Goal: Information Seeking & Learning: Learn about a topic

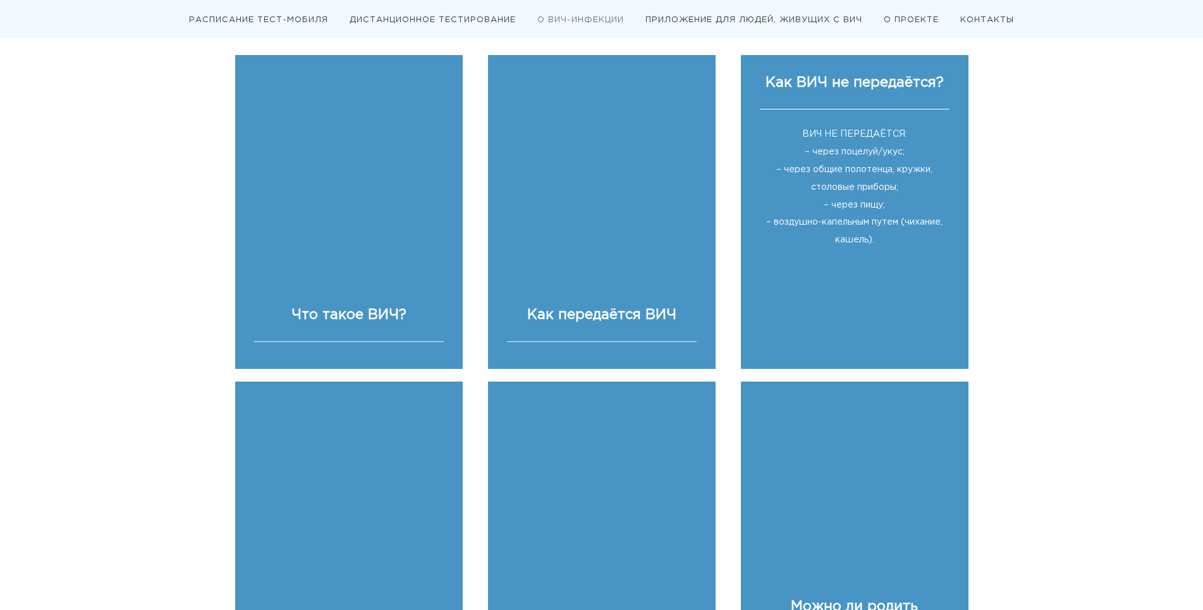
scroll to position [1265, 0]
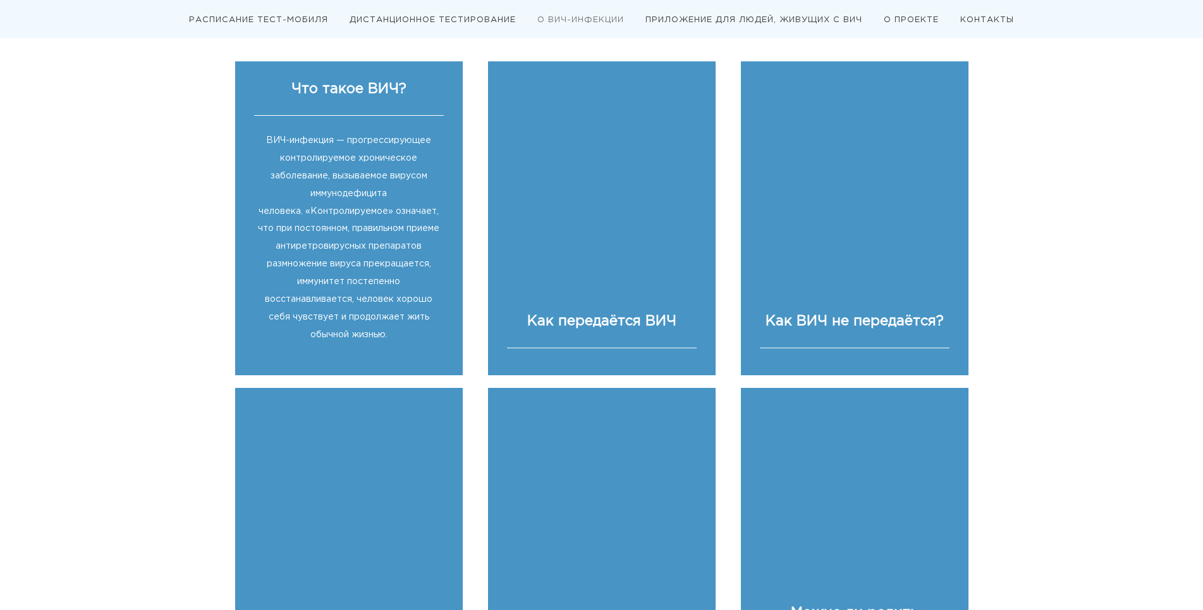
click at [292, 328] on div "ВИЧ-инфекция — прогрессирующее контролируемое хроническое заболевание, вызываем…" at bounding box center [349, 233] width 190 height 234
click at [423, 279] on div "ВИЧ-инфекция — прогрессирующее контролируемое хроническое заболевание, вызываем…" at bounding box center [349, 233] width 190 height 234
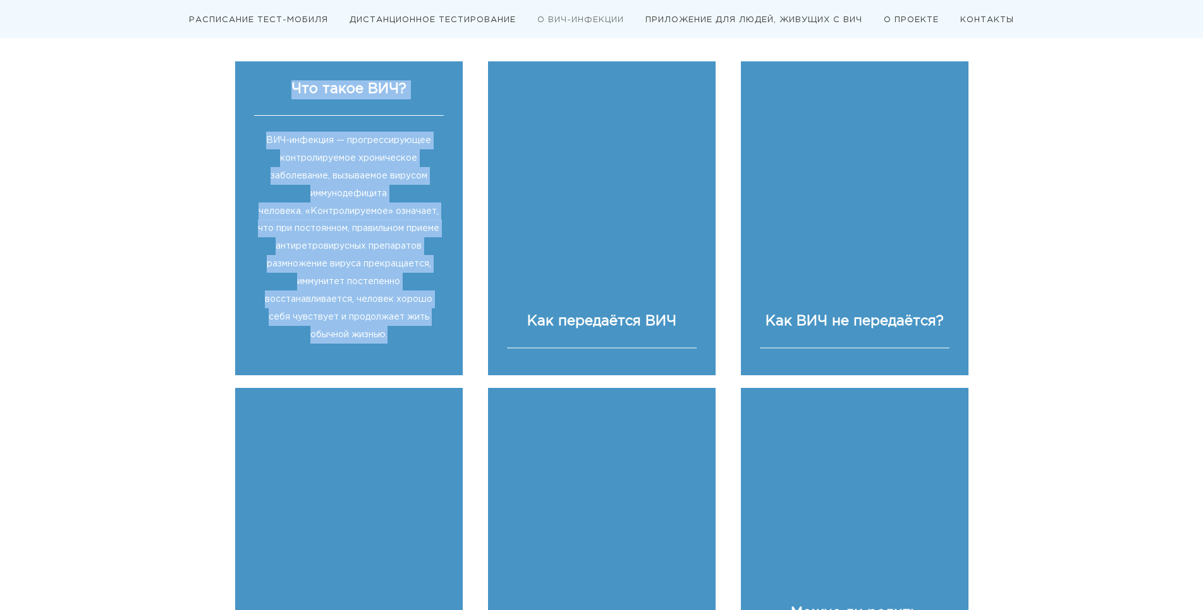
drag, startPoint x: 274, startPoint y: 91, endPoint x: 391, endPoint y: 295, distance: 235.4
click at [393, 338] on div "Что такое ВИЧ? ВИЧ-инфекция — прогрессирующее контролируемое хроническое заболе…" at bounding box center [349, 214] width 190 height 269
copy div "Что такое ВИЧ? ВИЧ-инфекция — прогрессирующее контролируемое хроническое заболе…"
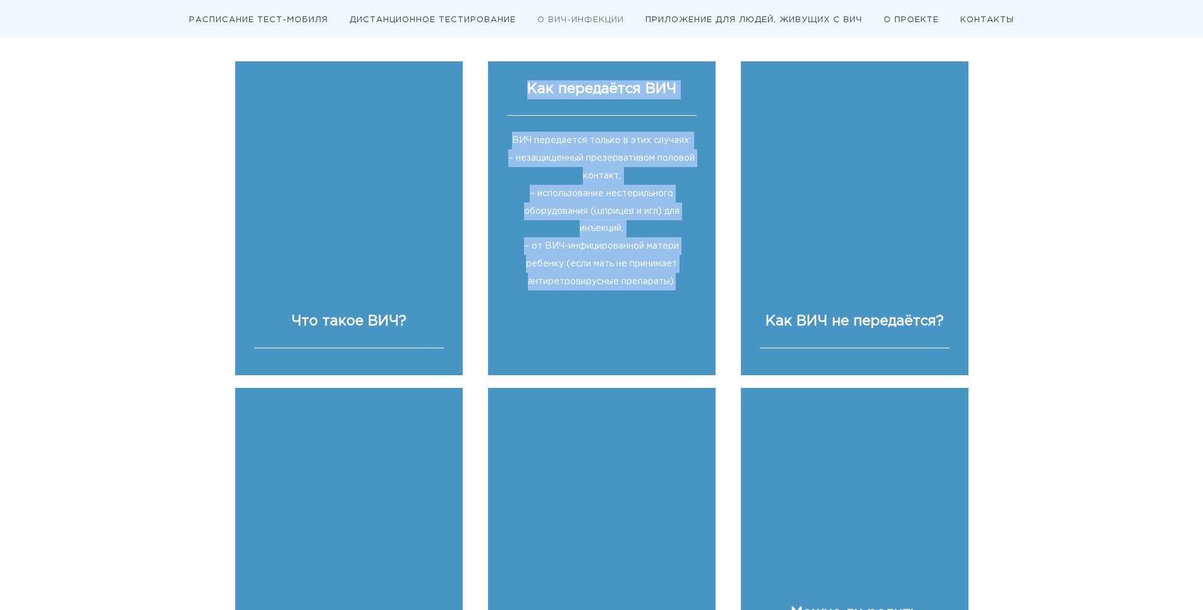
drag, startPoint x: 531, startPoint y: 89, endPoint x: 670, endPoint y: 274, distance: 231.7
click at [687, 298] on div "Как передаётся ВИЧ ВИЧ передается только в этих случаях: – незащищенный презерв…" at bounding box center [602, 191] width 228 height 261
copy div "Как передаётся ВИЧ ВИЧ передается только в этих случаях: – незащищенный презерв…"
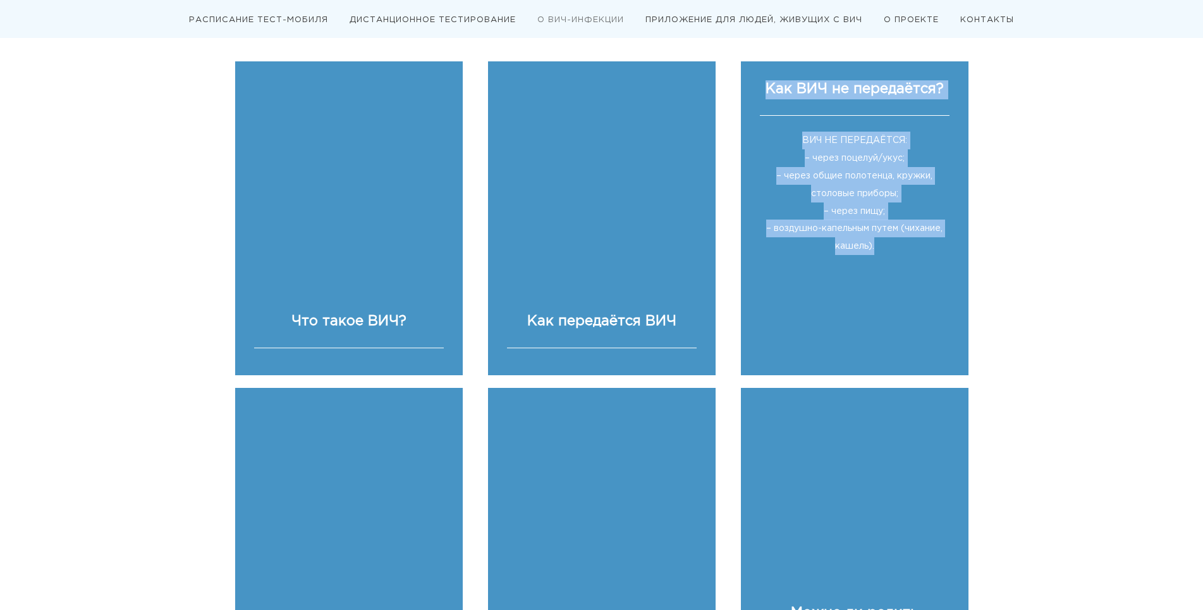
drag, startPoint x: 768, startPoint y: 88, endPoint x: 882, endPoint y: 246, distance: 194.8
click at [882, 246] on div "Как ВИЧ не передаётся? ВИЧ НЕ ПЕРЕДАЁТСЯ: – через поцелуй/укус; – через общие п…" at bounding box center [855, 170] width 190 height 181
copy div "Как ВИЧ не передаётся? ВИЧ НЕ ПЕРЕДАЁТСЯ: – через поцелуй/укус; – через общие п…"
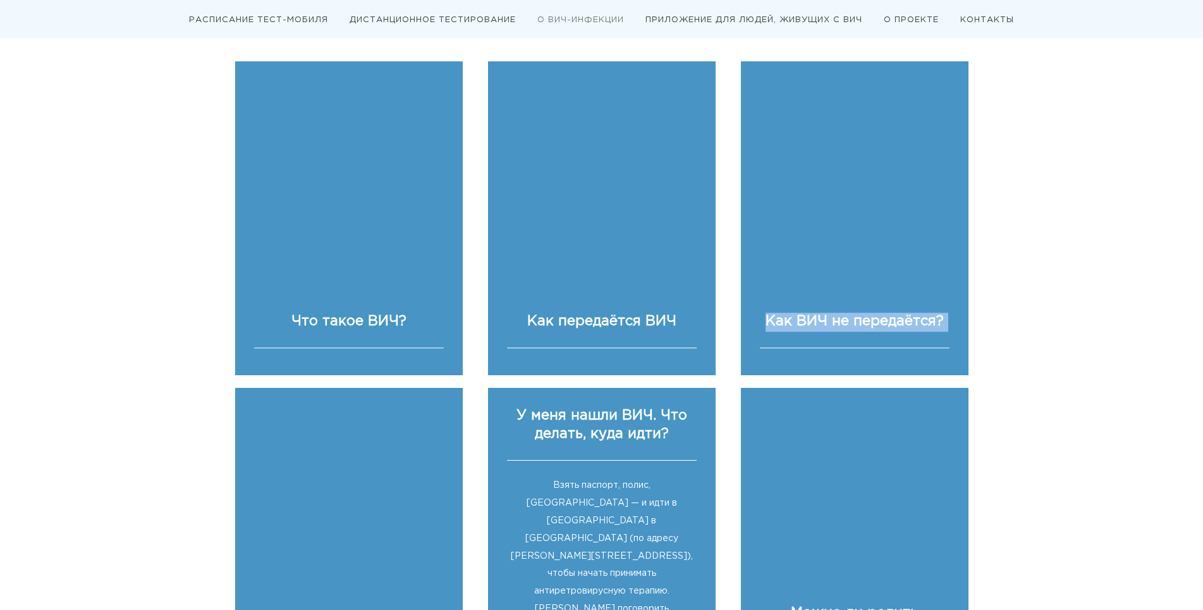
scroll to position [1454, 0]
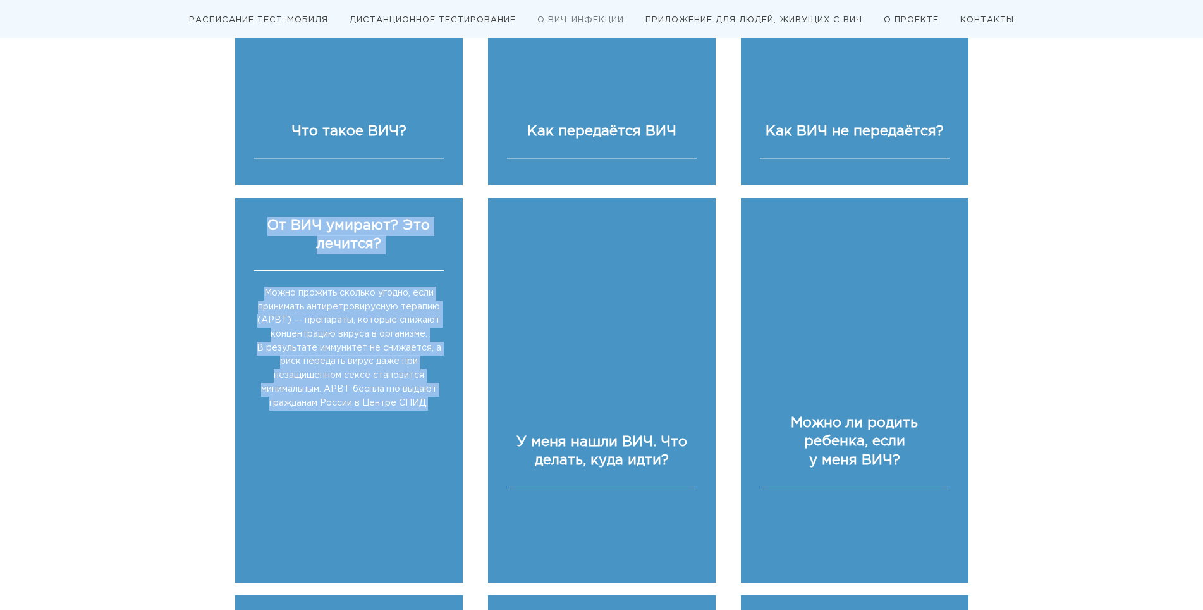
drag, startPoint x: 270, startPoint y: 226, endPoint x: 424, endPoint y: 417, distance: 245.5
click at [424, 417] on div "От ВИЧ умирают? Это лечится? Можно прожить сколько угодно, если принимать антир…" at bounding box center [349, 317] width 190 height 200
copy div "От ВИЧ умирают? Это лечится? Можно прожить сколько угодно, если принимать антир…"
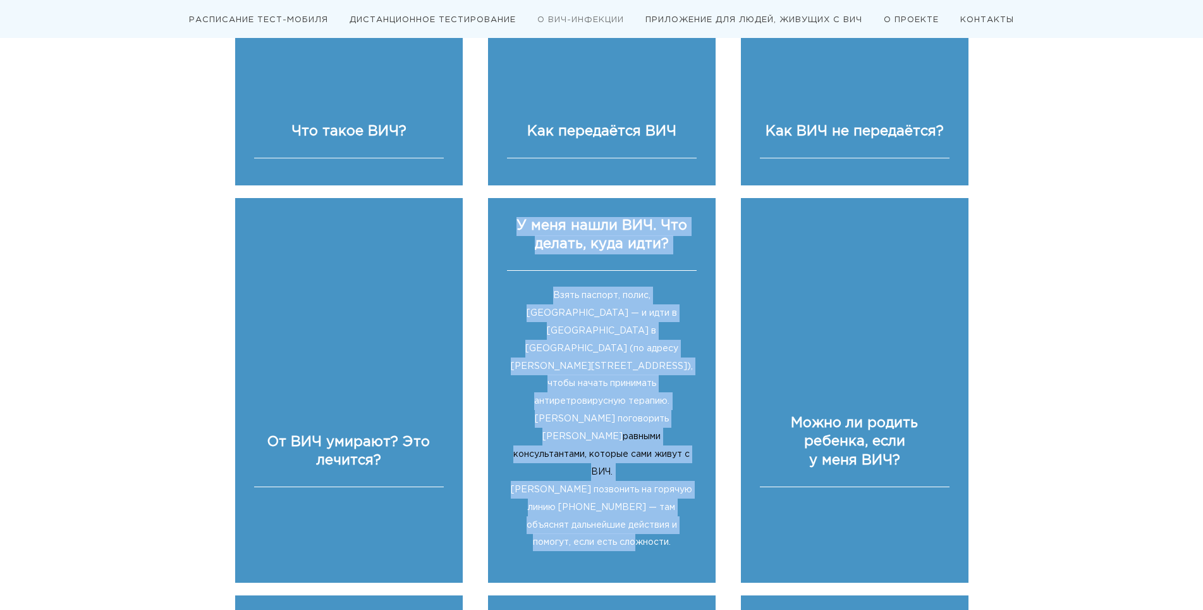
drag, startPoint x: 519, startPoint y: 224, endPoint x: 653, endPoint y: 458, distance: 270.0
click at [653, 458] on div "У меня нашли ВИЧ. Что делать, куда идти? Взять паспорт, полис, [GEOGRAPHIC_DATA…" at bounding box center [602, 387] width 190 height 341
click at [520, 249] on div "У меня нашли ВИЧ. Что делать, куда идти?" at bounding box center [602, 243] width 190 height 53
drag, startPoint x: 518, startPoint y: 223, endPoint x: 646, endPoint y: 481, distance: 287.9
click at [646, 481] on div "У меня нашли ВИЧ. Что делать, куда идти? Взять паспорт, полис, [GEOGRAPHIC_DATA…" at bounding box center [602, 387] width 190 height 341
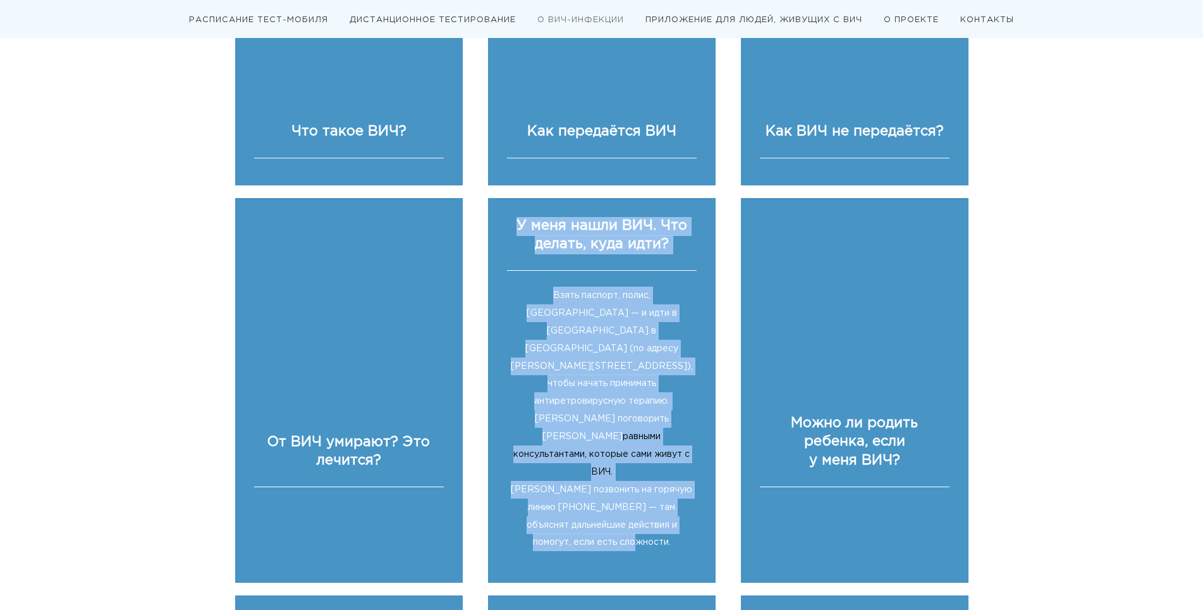
copy div "У меня нашли ВИЧ. Что делать, куда идти? Взять паспорт, полис, [GEOGRAPHIC_DATA…"
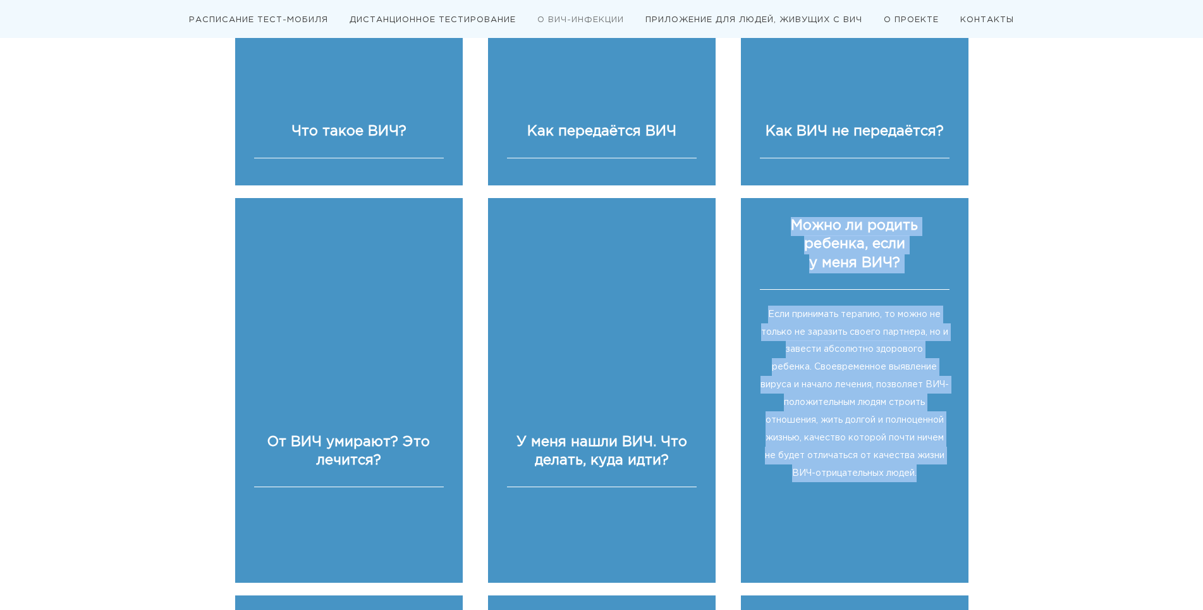
drag, startPoint x: 791, startPoint y: 224, endPoint x: 922, endPoint y: 476, distance: 283.1
click at [922, 476] on div "Можно ли родить ребенка, если ﻿ у меня ВИЧ? Если принимать терапию, то можно не…" at bounding box center [855, 352] width 190 height 271
copy div "Можно ли родить ребенка, если ﻿ у меня ВИЧ? Если принимать терапию, то можно не…"
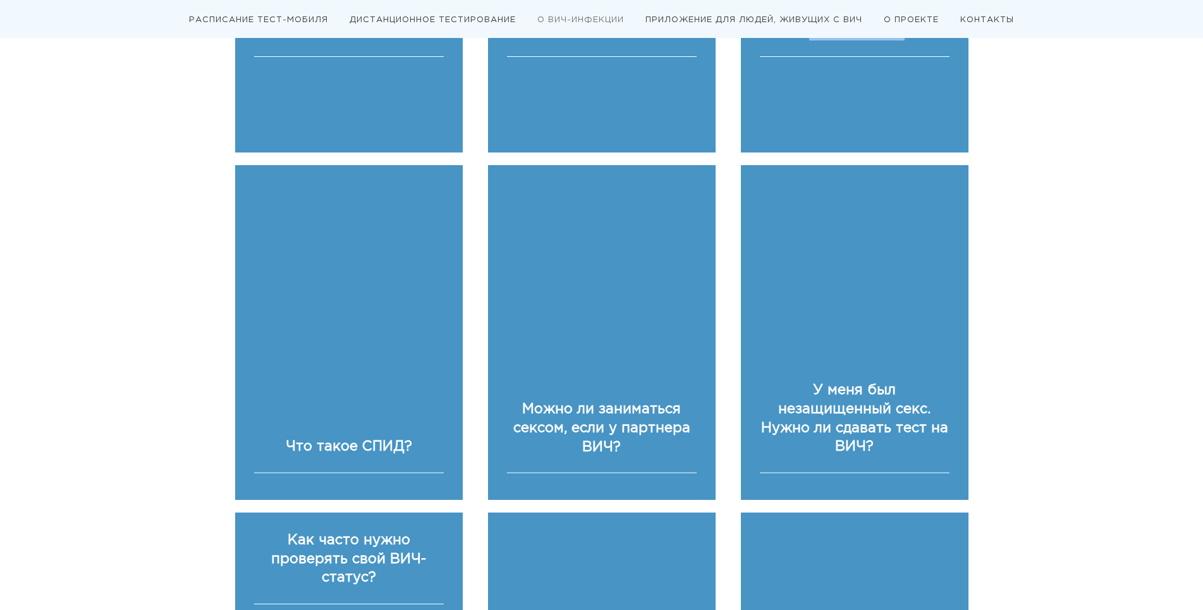
scroll to position [1897, 0]
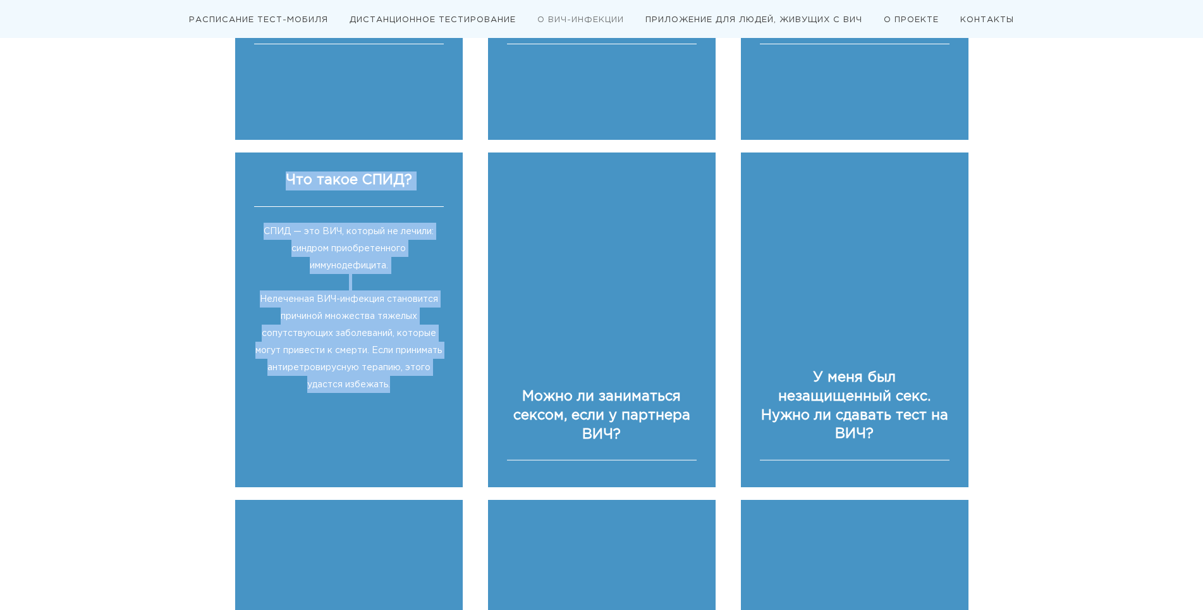
drag, startPoint x: 288, startPoint y: 109, endPoint x: 403, endPoint y: 320, distance: 240.3
click at [403, 320] on div "Что такое СПИД? СПИД — это ВИЧ, который не лечили: синдром приобретенного иммун…" at bounding box center [349, 285] width 190 height 228
copy div "Что такое СПИД? СПИД — это ВИЧ, который не лечили: синдром приобретенного иммун…"
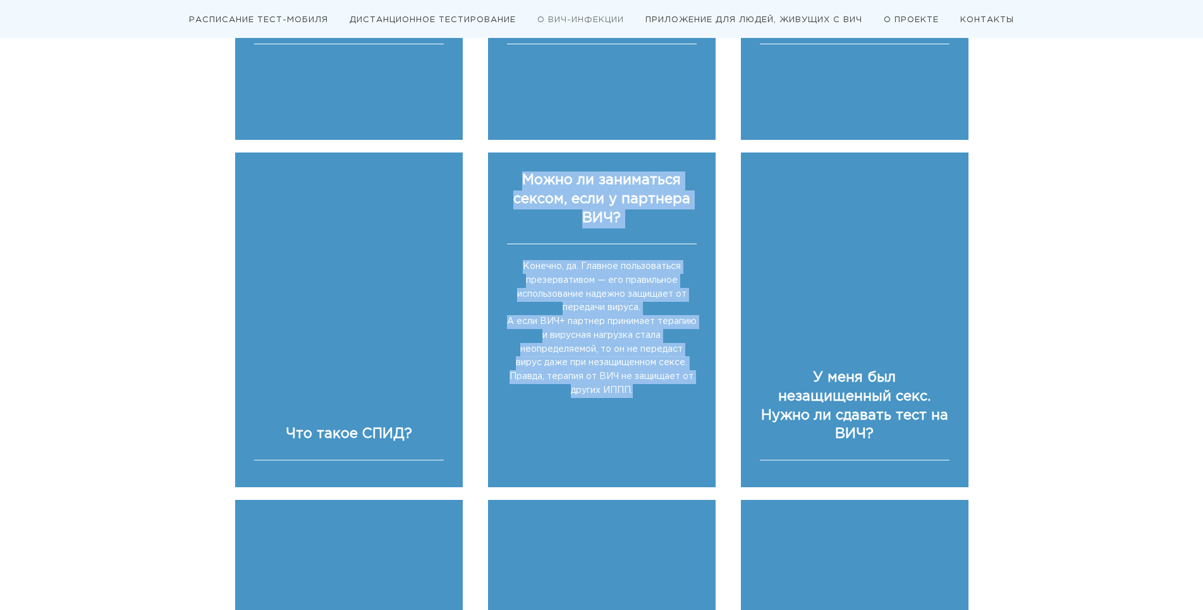
drag, startPoint x: 523, startPoint y: 109, endPoint x: 678, endPoint y: 323, distance: 264.5
click at [678, 323] on div "Можно ли заниматься сексом, если у партнера ВИЧ? Конечно, да. Главное пользоват…" at bounding box center [602, 287] width 190 height 232
copy div "Можно ли заниматься сексом, если у партнера ВИЧ? Конечно, да. Главное пользоват…"
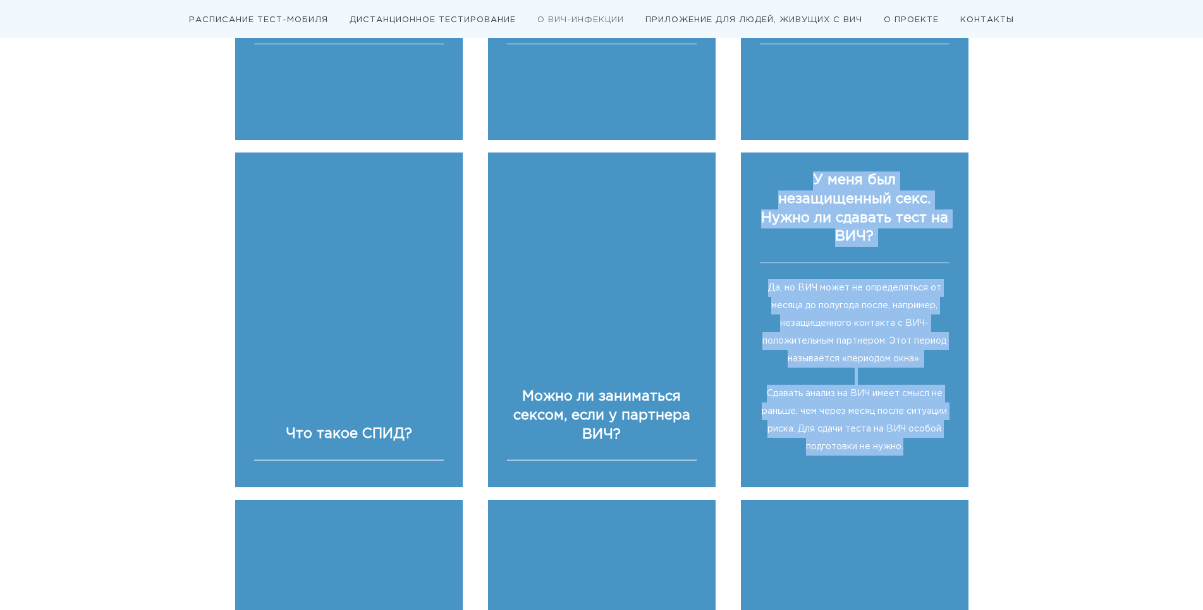
drag, startPoint x: 817, startPoint y: 111, endPoint x: 933, endPoint y: 374, distance: 286.8
click at [933, 374] on div "У меня был незащищенный секс. Нужно ли сдавать тест на ВИЧ? Да, но ВИЧ может не…" at bounding box center [855, 316] width 190 height 290
copy div "У меня был незащищенный секс. Нужно ли сдавать тест на ВИЧ? Да, но ВИЧ может не…"
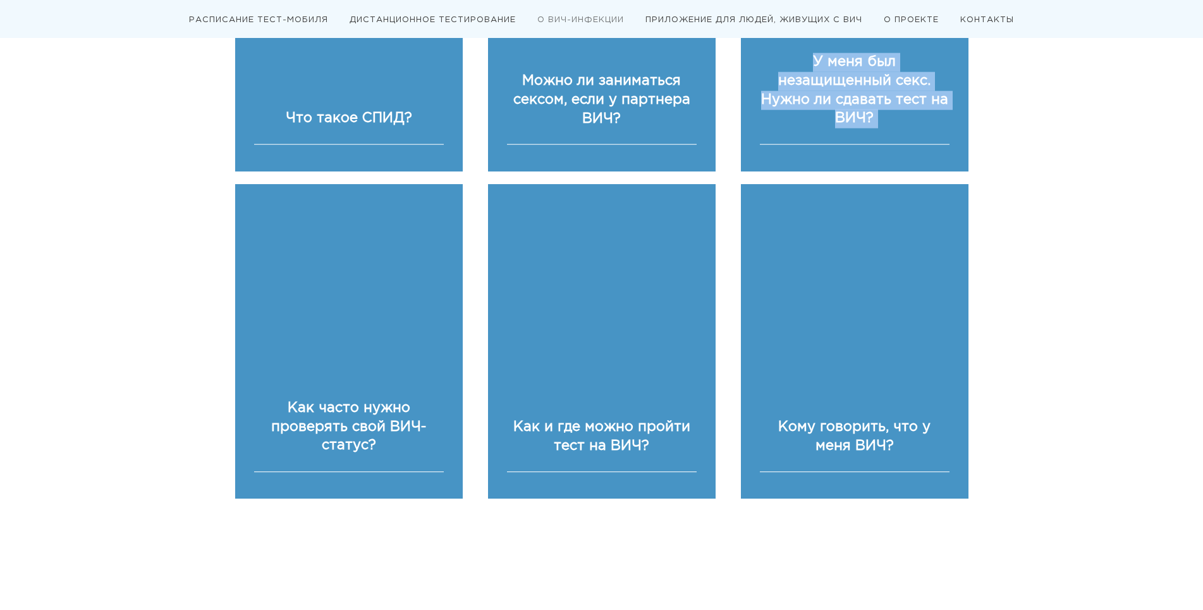
scroll to position [2213, 0]
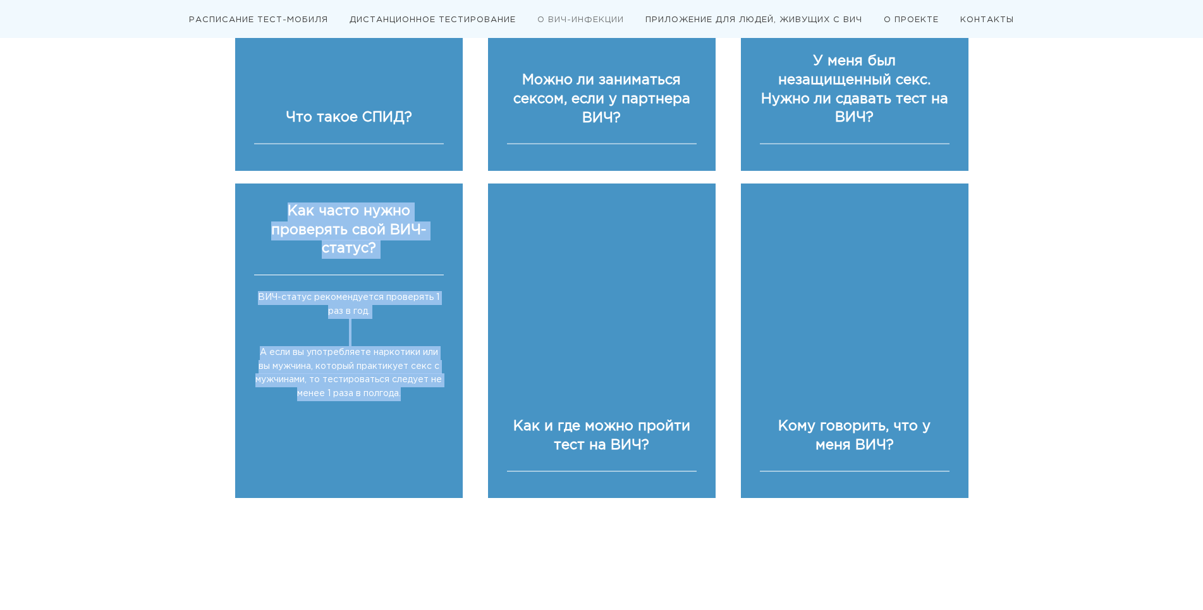
drag, startPoint x: 290, startPoint y: 139, endPoint x: 421, endPoint y: 333, distance: 234.0
click at [421, 333] on div "Как часто нужно проверять свой ВИЧ-статус? ВИЧ-статус рекомендуется проверять 1…" at bounding box center [349, 304] width 190 height 205
copy div "Как часто нужно проверять свой ВИЧ-статус? ВИЧ-статус рекомендуется проверять 1…"
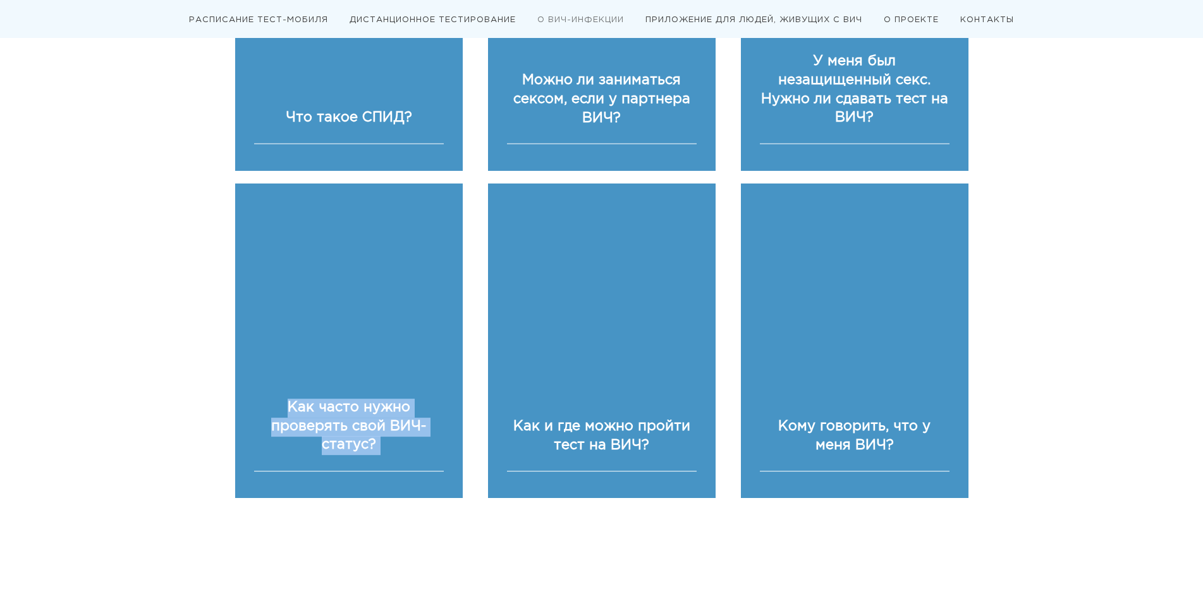
click at [515, 420] on strong "Как и где можно пройти тест на ВИЧ?" at bounding box center [601, 436] width 177 height 32
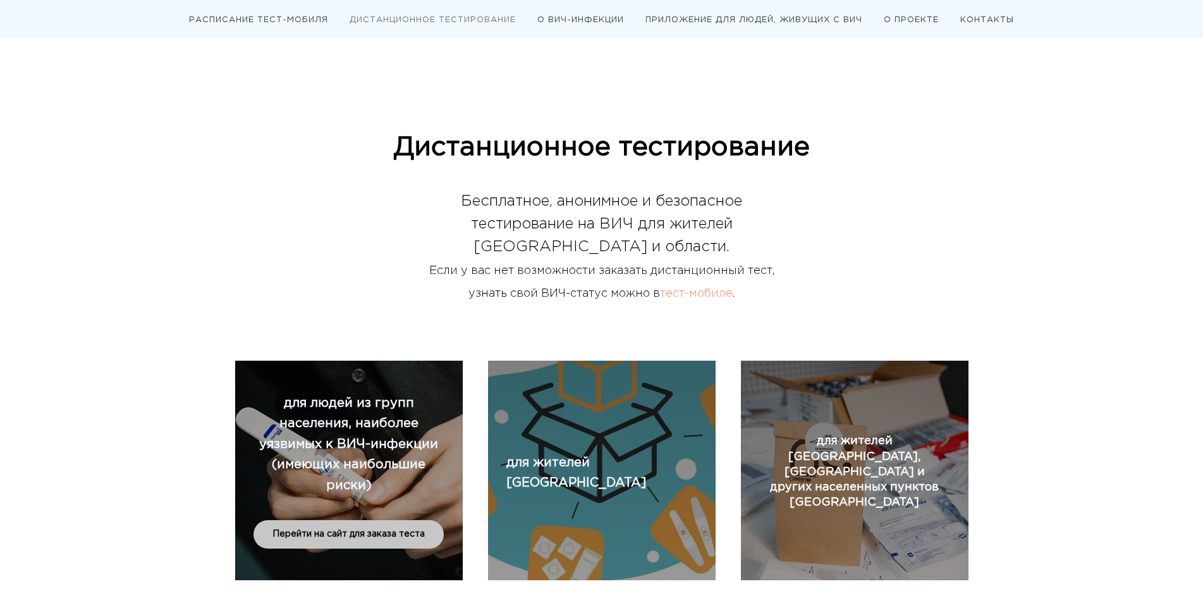
click at [378, 464] on span "для людей из групп населения, наиболее уязвимых к ВИЧ-инфекции (имеющих наиболь…" at bounding box center [348, 444] width 179 height 94
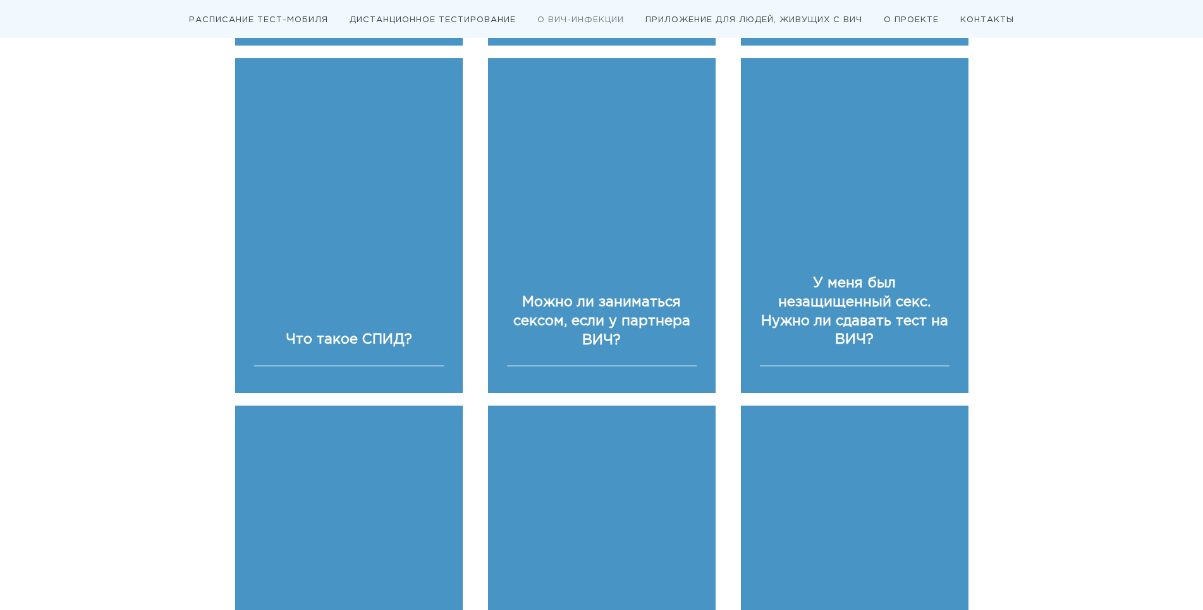
scroll to position [2126, 0]
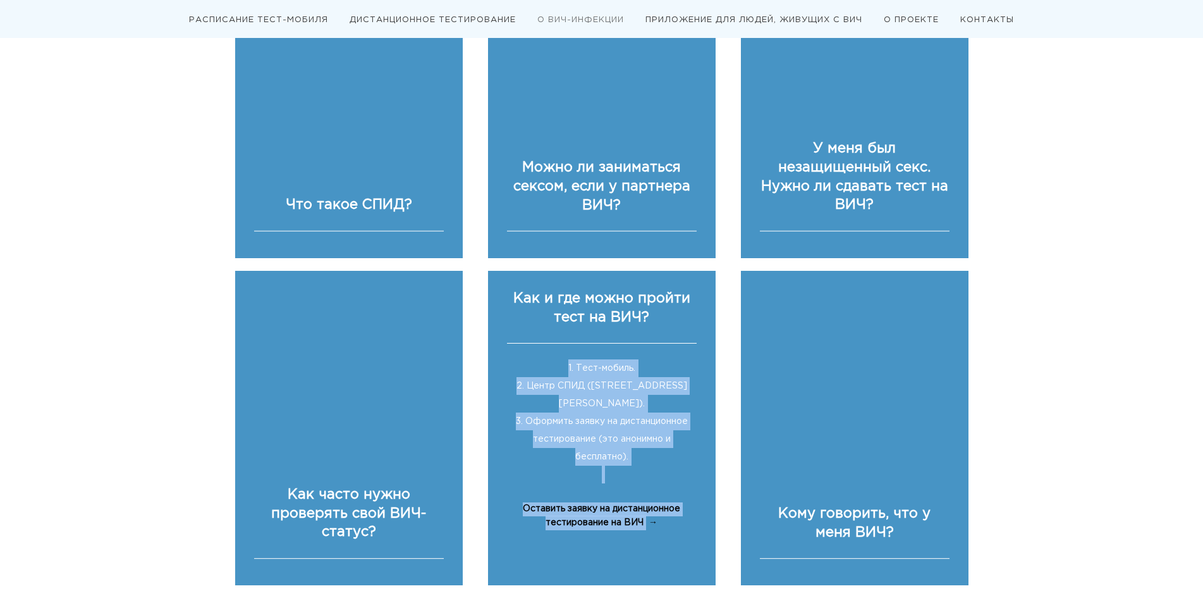
drag, startPoint x: 567, startPoint y: 296, endPoint x: 660, endPoint y: 467, distance: 195.0
click at [660, 467] on div "Как и где можно пройти тест на ВИЧ? 1. Тест-мобиль. 2. Центр СПИД ([STREET_ADDR…" at bounding box center [602, 413] width 228 height 285
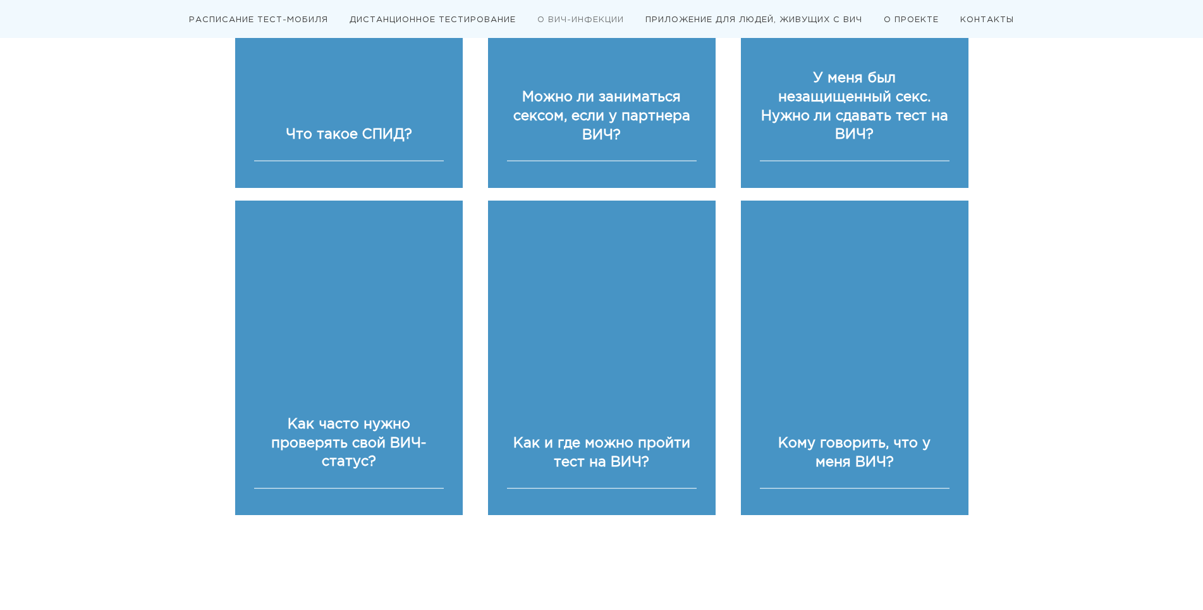
scroll to position [2252, 0]
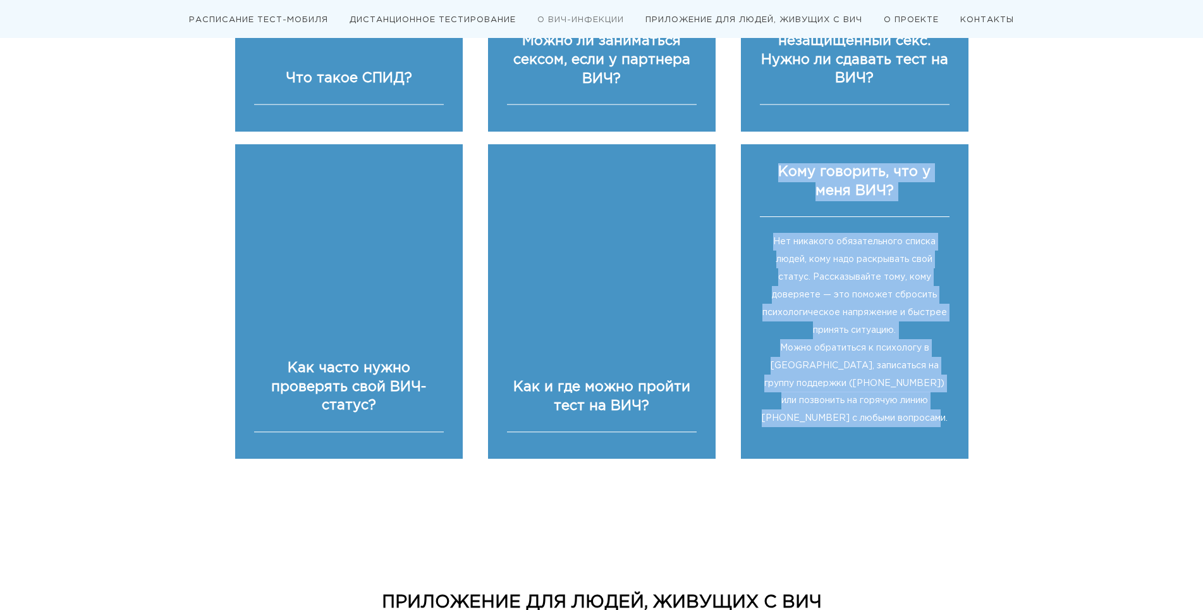
drag, startPoint x: 764, startPoint y: 102, endPoint x: 924, endPoint y: 350, distance: 295.0
click at [924, 350] on div "Кому говорить, что у меня ВИЧ? Нет никакого обязательного списка людей, кому на…" at bounding box center [855, 298] width 190 height 270
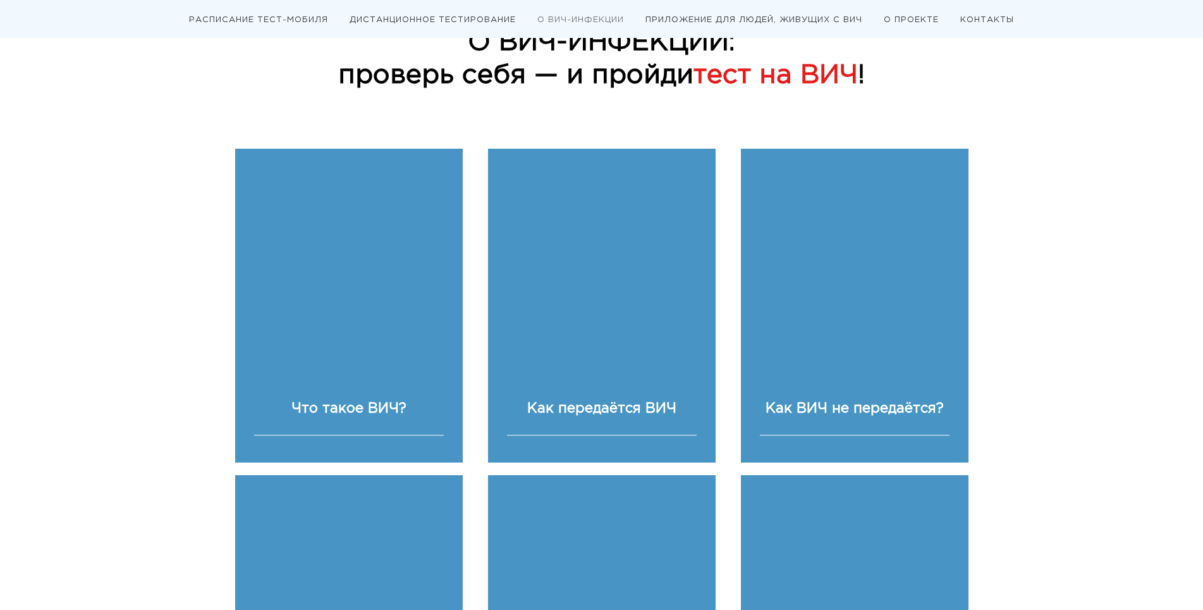
scroll to position [798, 0]
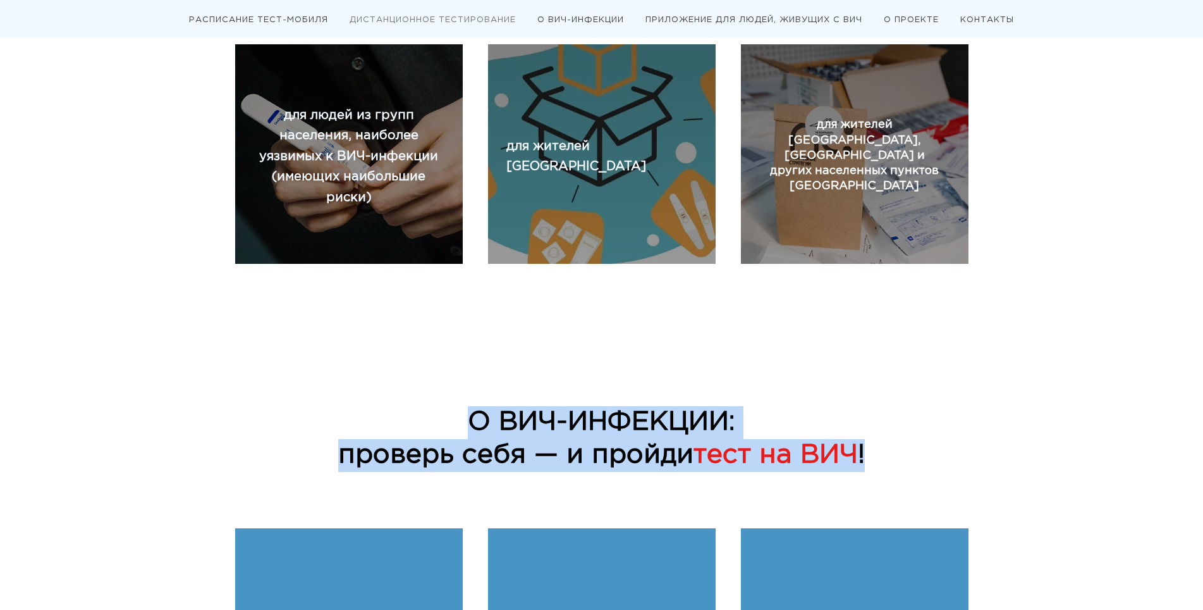
drag, startPoint x: 474, startPoint y: 420, endPoint x: 909, endPoint y: 458, distance: 436.1
click at [916, 459] on div "О ВИЧ-ИНФЕКЦИИ: проверь себя — и пройди тест на ВИЧ !" at bounding box center [602, 438] width 734 height 65
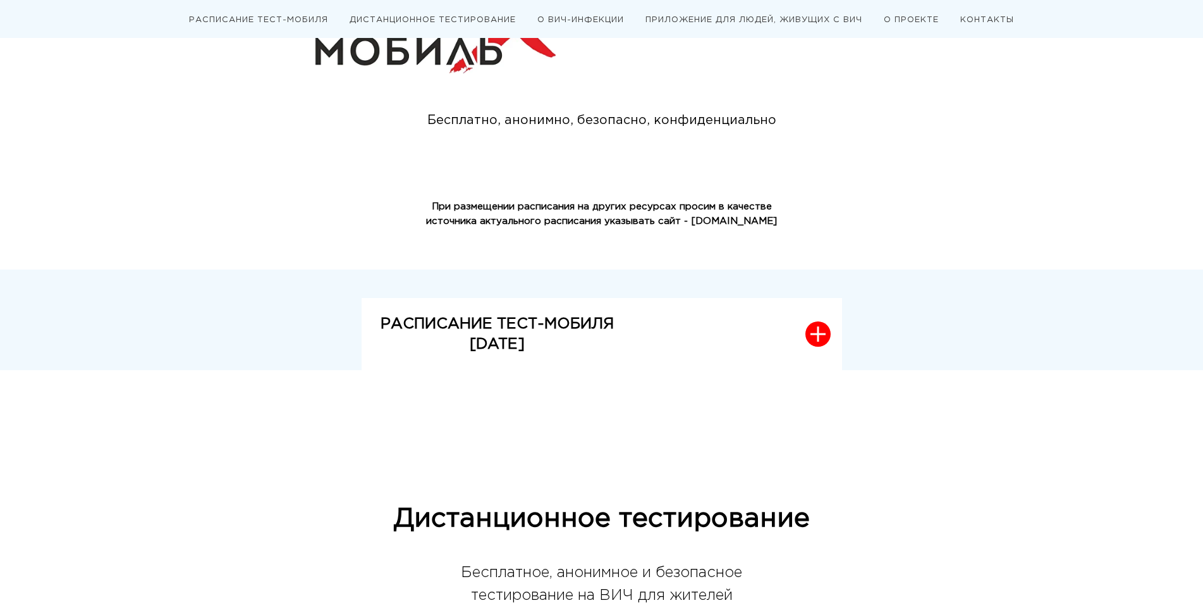
scroll to position [39, 0]
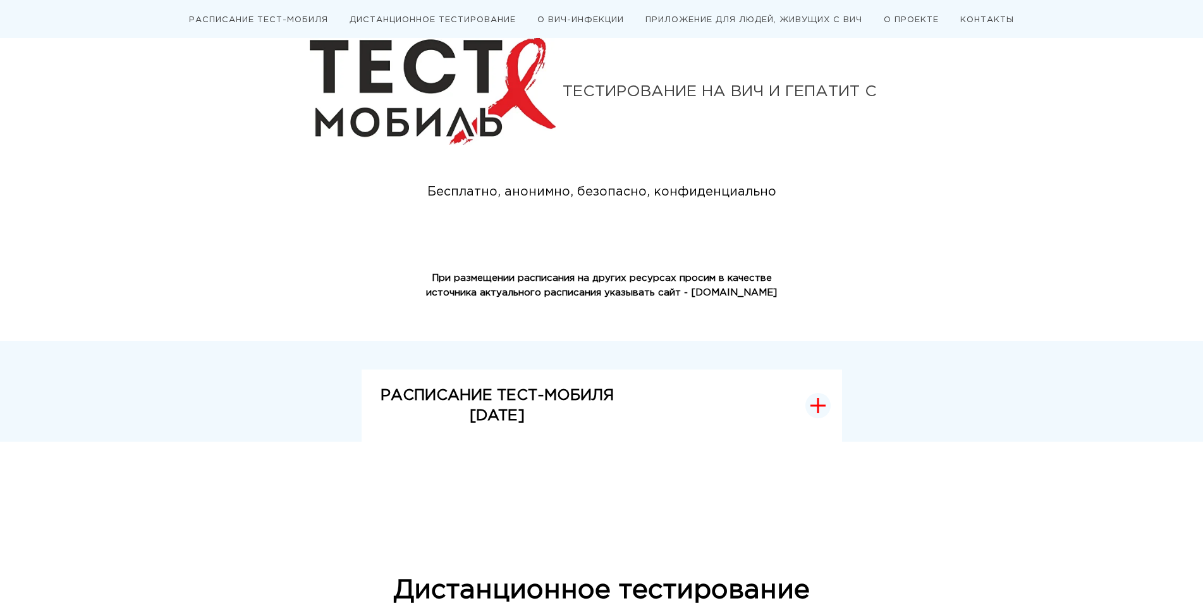
click at [513, 402] on strong "РАСПИСАНИЕ ТЕСТ-МОБИЛЯ" at bounding box center [497, 395] width 233 height 14
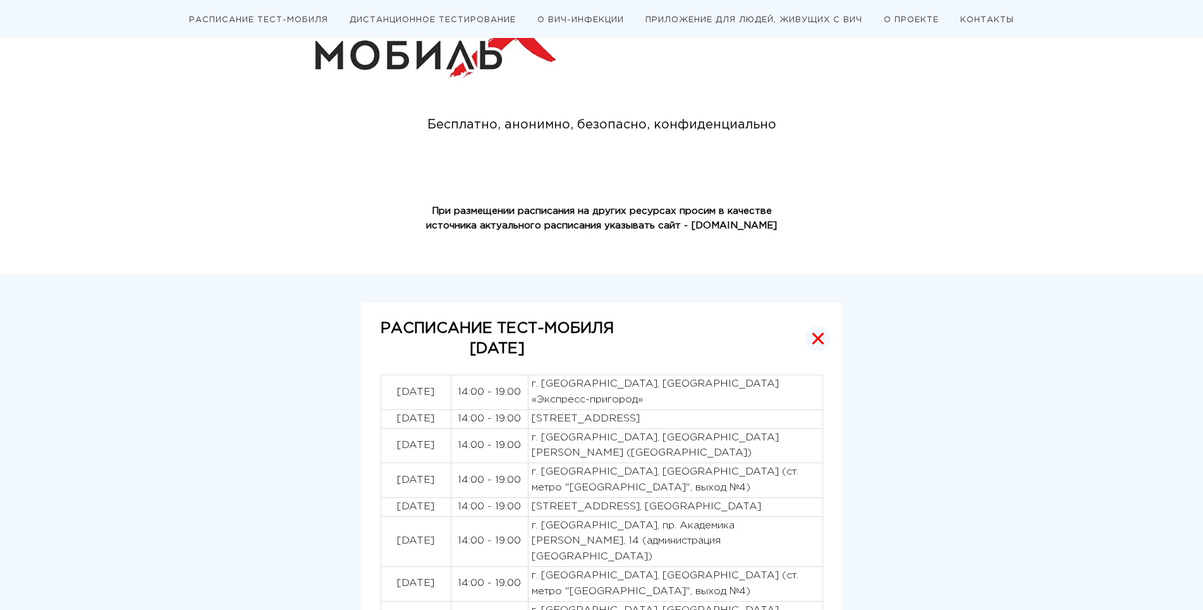
scroll to position [0, 0]
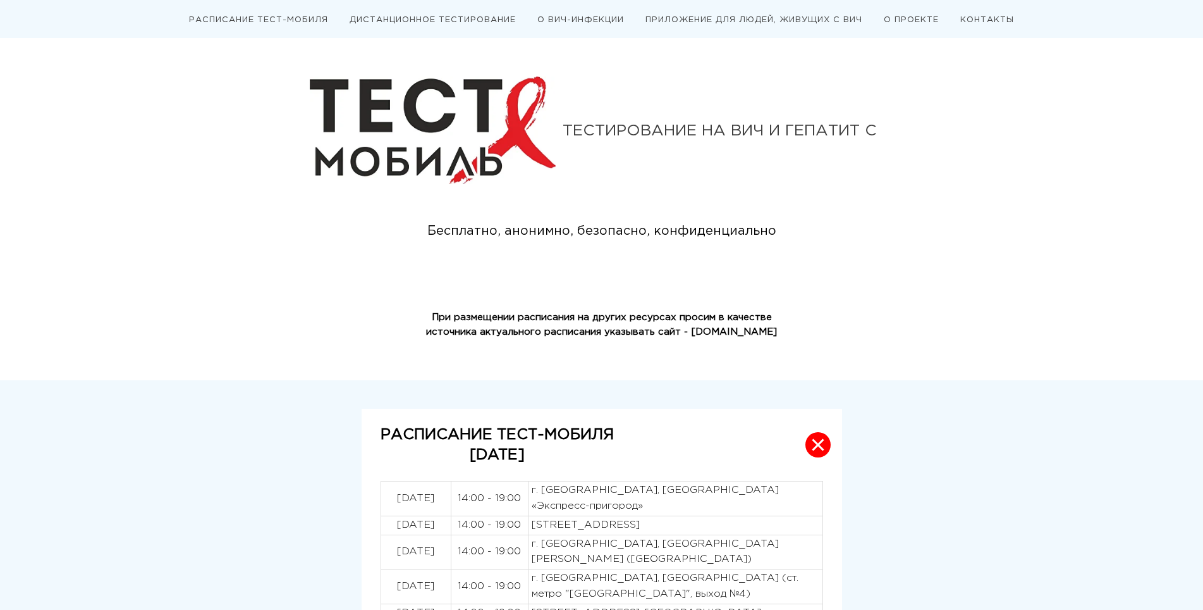
click at [580, 20] on link "О ВИЧ-ИНФЕКЦИИ" at bounding box center [580, 19] width 87 height 7
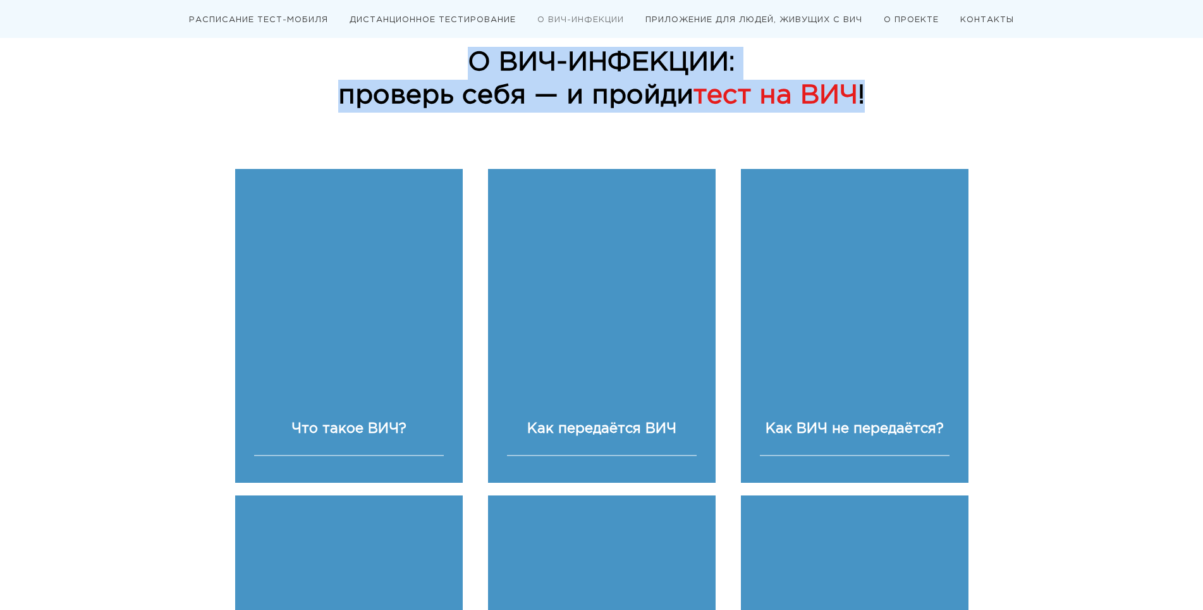
click at [438, 19] on link "ДИСТАНЦИОННОЕ ТЕСТИРОВАНИЕ" at bounding box center [433, 19] width 166 height 7
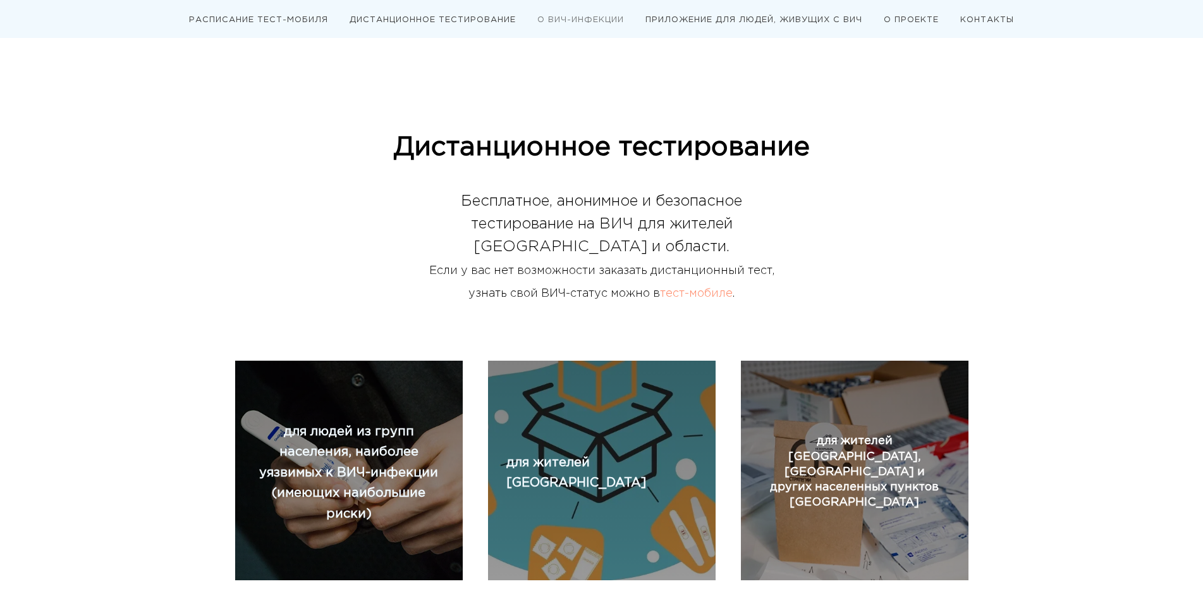
scroll to position [1503, 0]
